Goal: Task Accomplishment & Management: Manage account settings

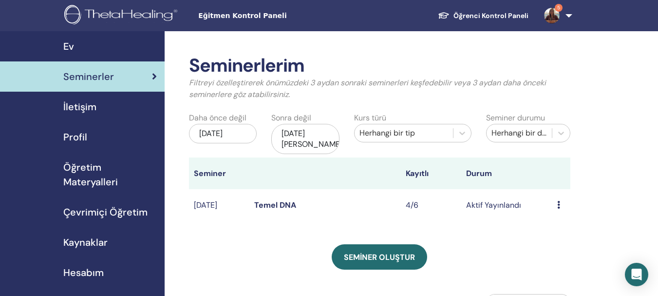
scroll to position [32, 0]
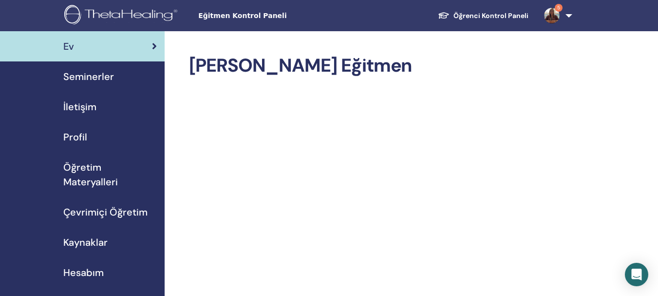
click at [97, 75] on font "Seminerler" at bounding box center [88, 76] width 51 height 13
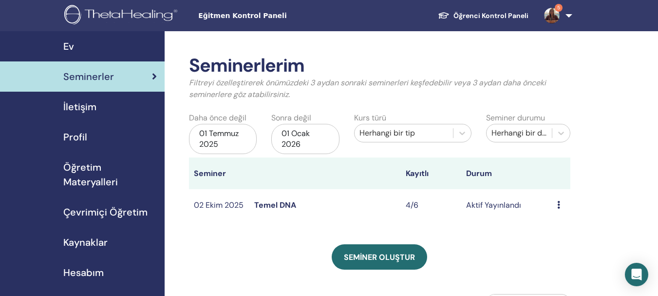
click at [558, 204] on icon at bounding box center [558, 205] width 3 height 8
click at [570, 244] on font "Katılımcılar" at bounding box center [561, 241] width 40 height 10
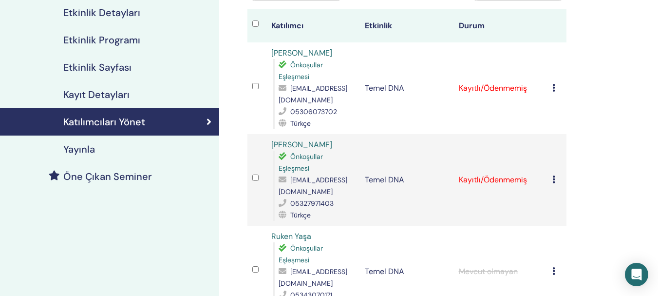
scroll to position [99, 0]
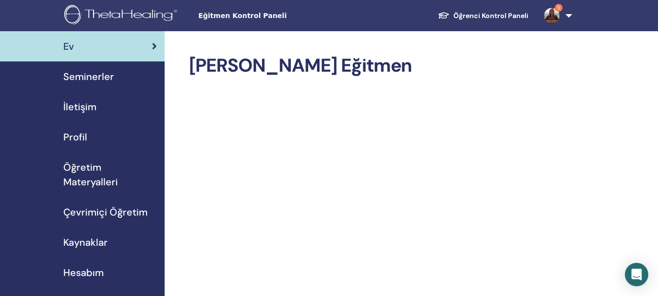
click at [90, 78] on font "Seminerler" at bounding box center [88, 76] width 51 height 13
click at [103, 76] on font "Seminerler" at bounding box center [88, 76] width 51 height 13
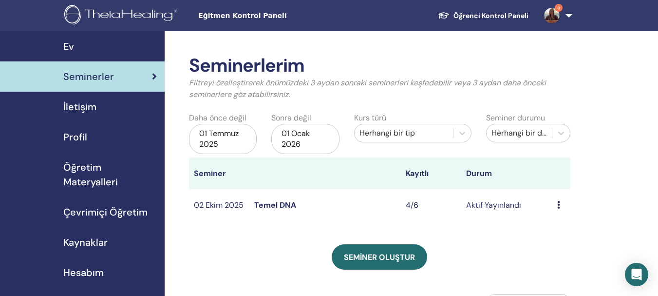
click at [556, 204] on td "Önizleme Düzenlemek Katılımcılar İptal etmek" at bounding box center [562, 205] width 18 height 32
click at [559, 205] on icon at bounding box center [558, 205] width 3 height 8
click at [561, 241] on font "Katılımcılar" at bounding box center [563, 242] width 40 height 10
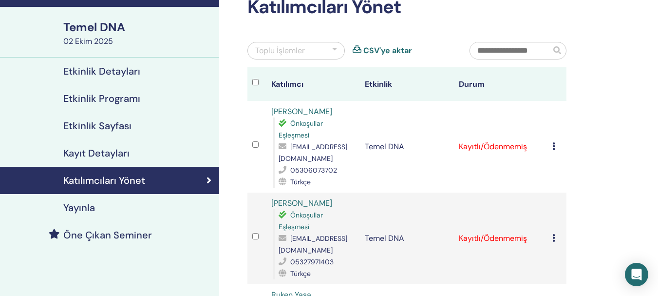
scroll to position [55, 0]
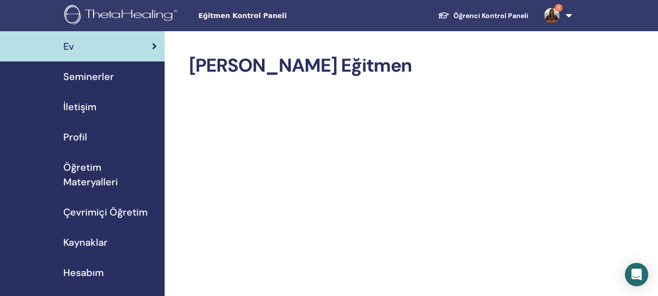
click at [82, 74] on font "Seminerler" at bounding box center [88, 76] width 51 height 13
click at [90, 75] on font "Seminerler" at bounding box center [88, 76] width 51 height 13
click at [91, 77] on font "Seminerler" at bounding box center [88, 76] width 51 height 13
click at [95, 77] on font "Seminerler" at bounding box center [88, 76] width 51 height 13
click at [98, 76] on font "Seminerler" at bounding box center [88, 76] width 51 height 13
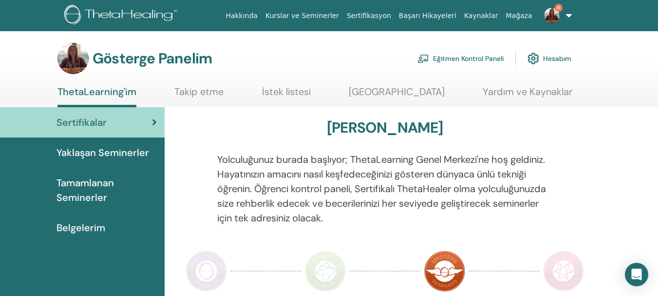
click at [469, 59] on font "Eğitmen Kontrol Paneli" at bounding box center [468, 59] width 71 height 9
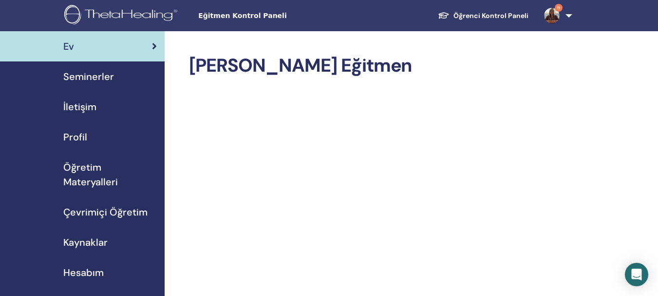
click at [106, 76] on font "Seminerler" at bounding box center [88, 76] width 51 height 13
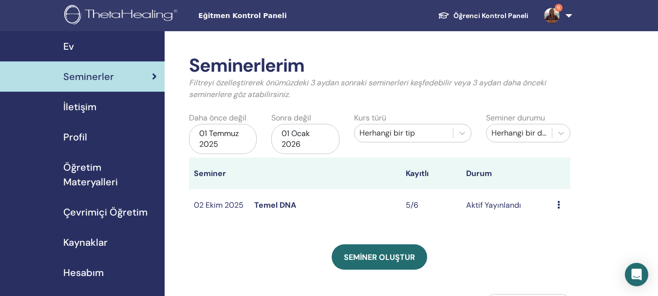
click at [558, 205] on icon at bounding box center [558, 205] width 3 height 8
click at [570, 246] on font "Katılımcılar" at bounding box center [562, 242] width 40 height 10
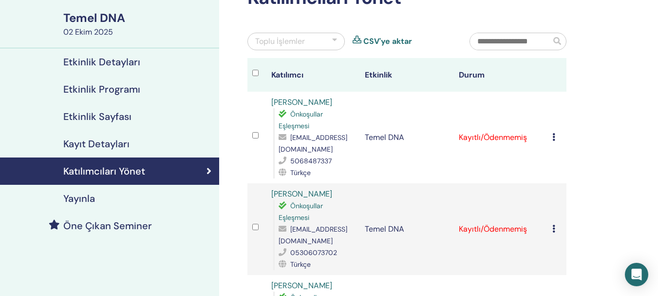
scroll to position [100, 0]
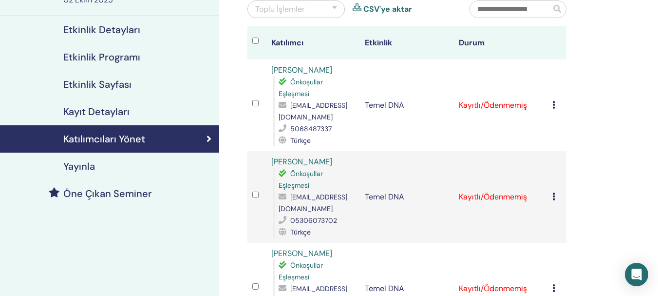
click at [553, 198] on icon at bounding box center [554, 196] width 3 height 8
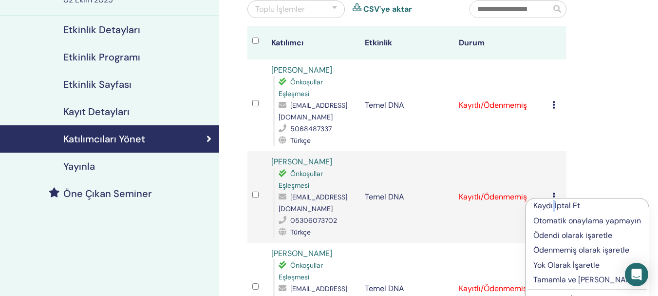
click at [553, 198] on div "Kaydı İptal Et Otomatik onaylama yapmayın Ödendi olarak işaretle Ödenmemiş olar…" at bounding box center [587, 253] width 124 height 110
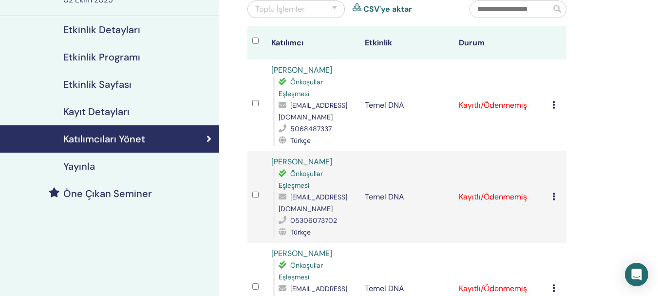
click at [553, 198] on icon at bounding box center [554, 196] width 3 height 8
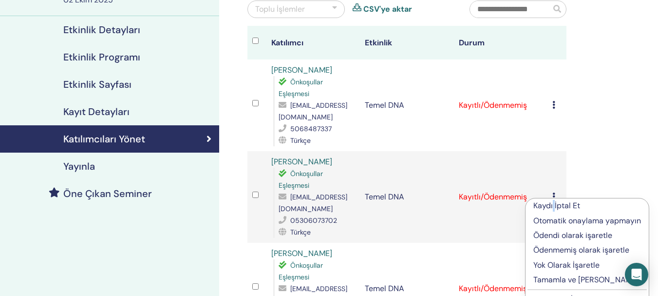
click at [553, 198] on div "Kaydı İptal Et Otomatik onaylama yapmayın Ödendi olarak işaretle Ödenmemiş olar…" at bounding box center [587, 253] width 124 height 110
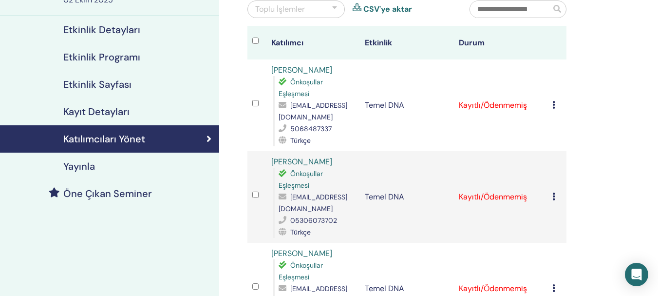
click at [553, 196] on icon at bounding box center [554, 196] width 3 height 8
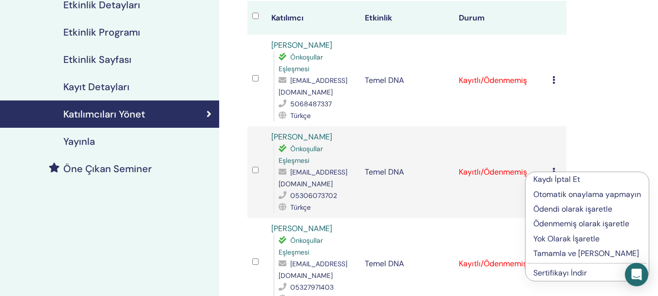
scroll to position [126, 0]
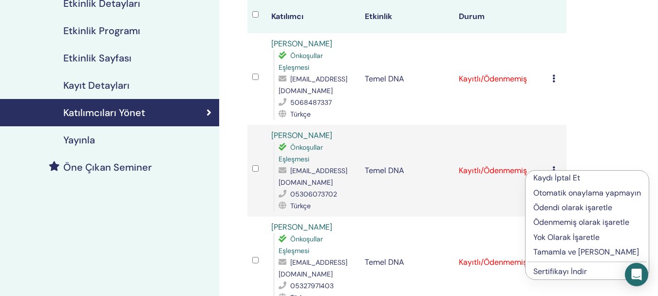
click at [550, 252] on font "Tamamla ve [PERSON_NAME]" at bounding box center [587, 252] width 106 height 10
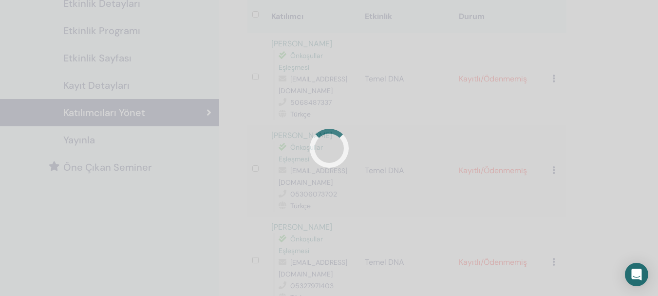
click at [550, 252] on div at bounding box center [329, 148] width 658 height 296
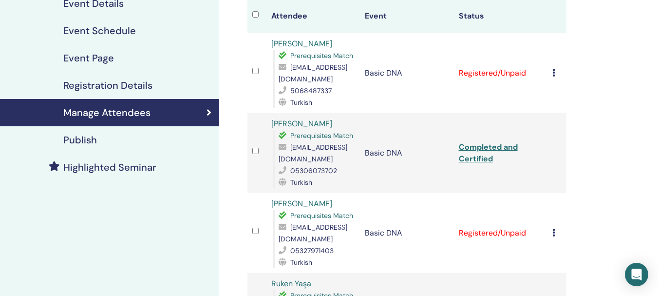
scroll to position [126, 0]
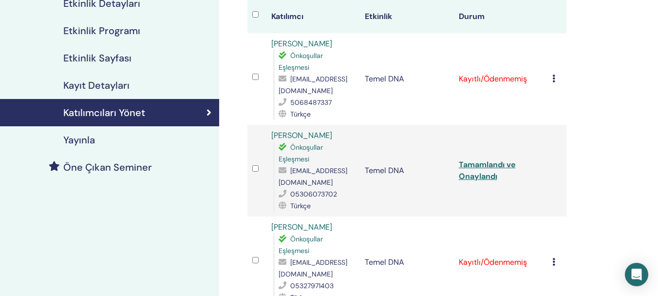
click at [554, 77] on icon at bounding box center [554, 79] width 3 height 8
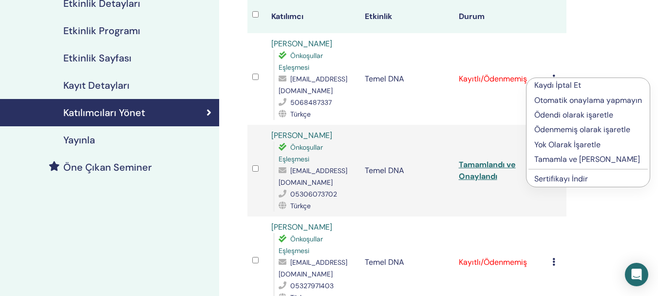
click at [560, 160] on font "Tamamla ve [PERSON_NAME]" at bounding box center [588, 159] width 106 height 10
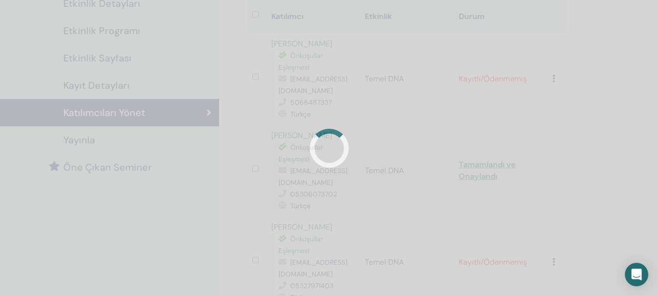
click at [560, 160] on div at bounding box center [329, 148] width 658 height 296
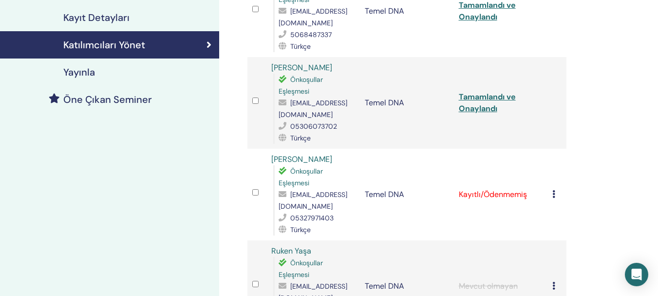
scroll to position [207, 0]
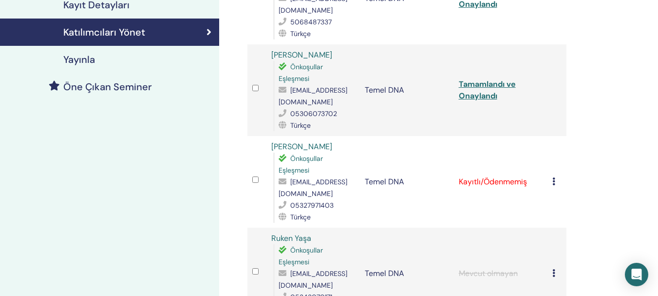
click at [554, 183] on icon at bounding box center [554, 181] width 3 height 8
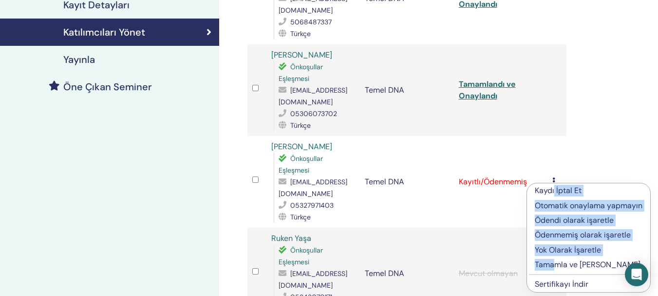
drag, startPoint x: 554, startPoint y: 183, endPoint x: 554, endPoint y: 261, distance: 78.0
click at [554, 261] on div "Kaydı İptal Et Otomatik onaylama yapmayın Ödendi olarak işaretle Ödenmemiş olar…" at bounding box center [589, 238] width 124 height 110
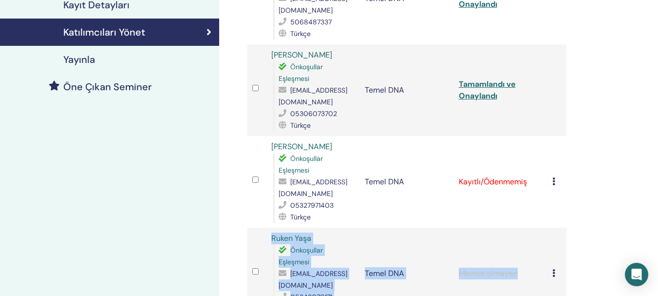
drag, startPoint x: 554, startPoint y: 261, endPoint x: 551, endPoint y: 182, distance: 79.0
click at [551, 182] on tbody "Duygu Keskin Önkoşullar Eşleşmesi duyguukeskinnn@gmail.com 5068487337 Türkçe Te…" at bounding box center [407, 182] width 319 height 458
click at [551, 182] on td "Kaydı İptal Et Otomatik onaylama yapmayın Ödendi olarak işaretle Ödenmemiş olar…" at bounding box center [557, 182] width 19 height 92
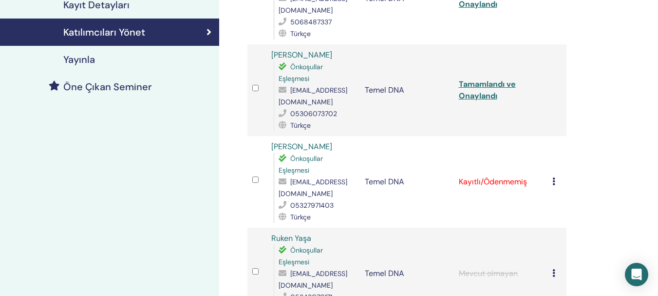
click at [554, 181] on icon at bounding box center [554, 181] width 3 height 8
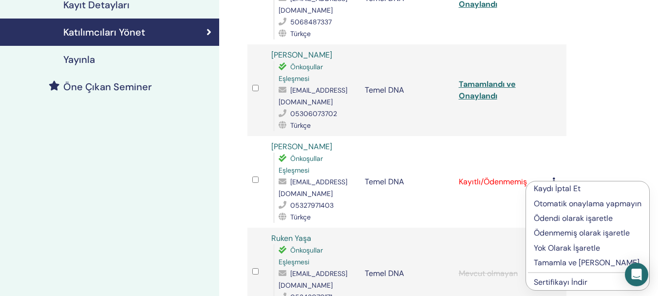
click at [579, 260] on font "Tamamla ve [PERSON_NAME]" at bounding box center [587, 262] width 106 height 10
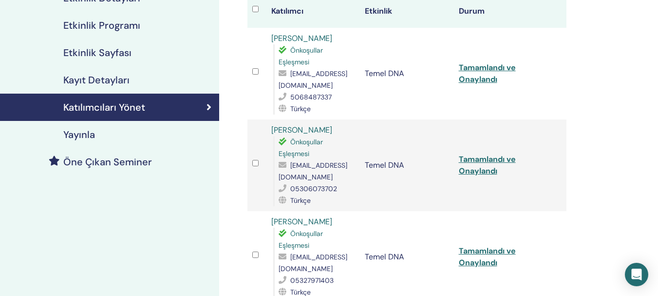
scroll to position [134, 0]
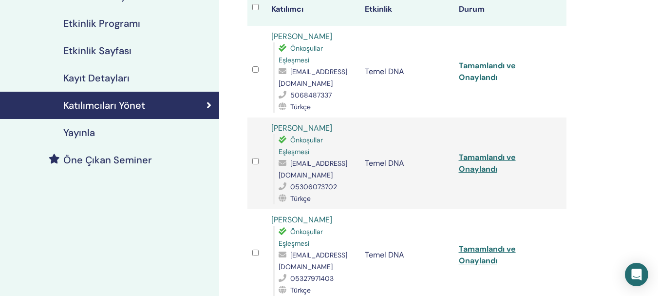
click at [474, 81] on font "Tamamlandı ve Onaylandı" at bounding box center [487, 71] width 57 height 22
click at [478, 72] on font "Tamamlandı ve Onaylandı" at bounding box center [487, 71] width 57 height 22
click at [508, 157] on font "Tamamlandı ve Onaylandı" at bounding box center [487, 163] width 57 height 22
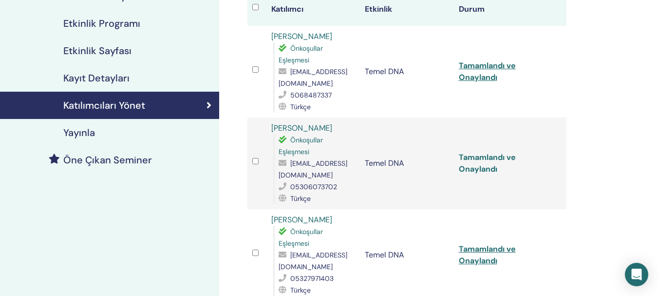
click at [508, 157] on font "Tamamlandı ve Onaylandı" at bounding box center [487, 163] width 57 height 22
click at [501, 249] on font "Tamamlandı ve Onaylandı" at bounding box center [487, 255] width 57 height 22
click at [582, 101] on div "Katılımcıları Yönet Toplu İşlemler CSV'ye aktar Katılımcı Etkinlik Durum [PERSO…" at bounding box center [438, 278] width 439 height 761
